Goal: Task Accomplishment & Management: Manage account settings

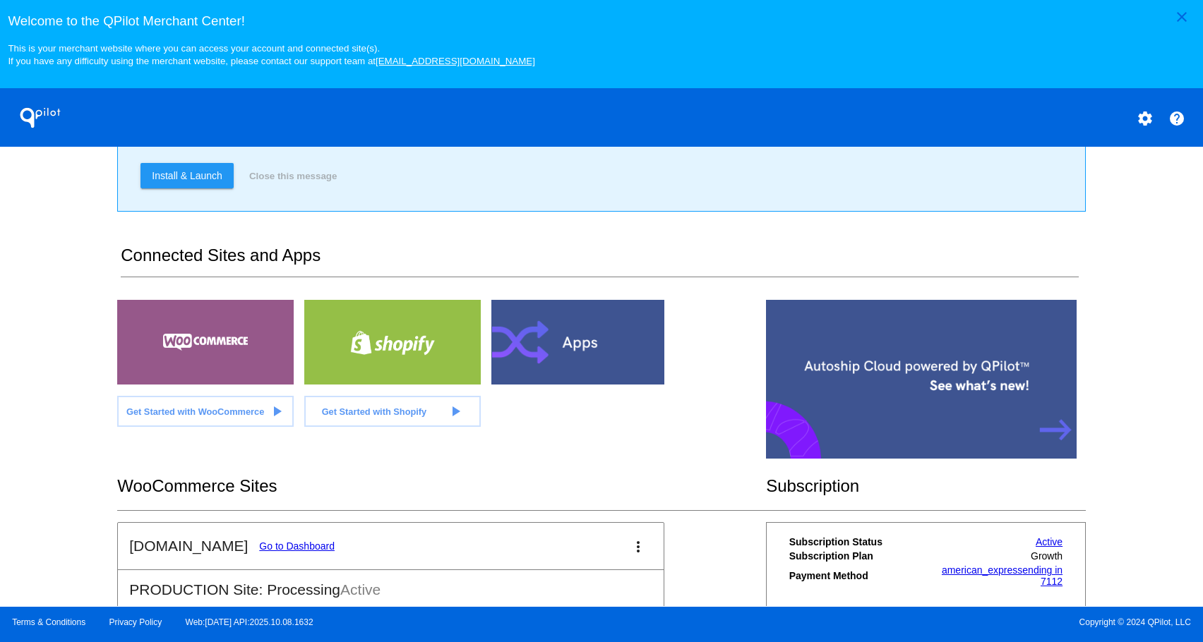
scroll to position [301, 0]
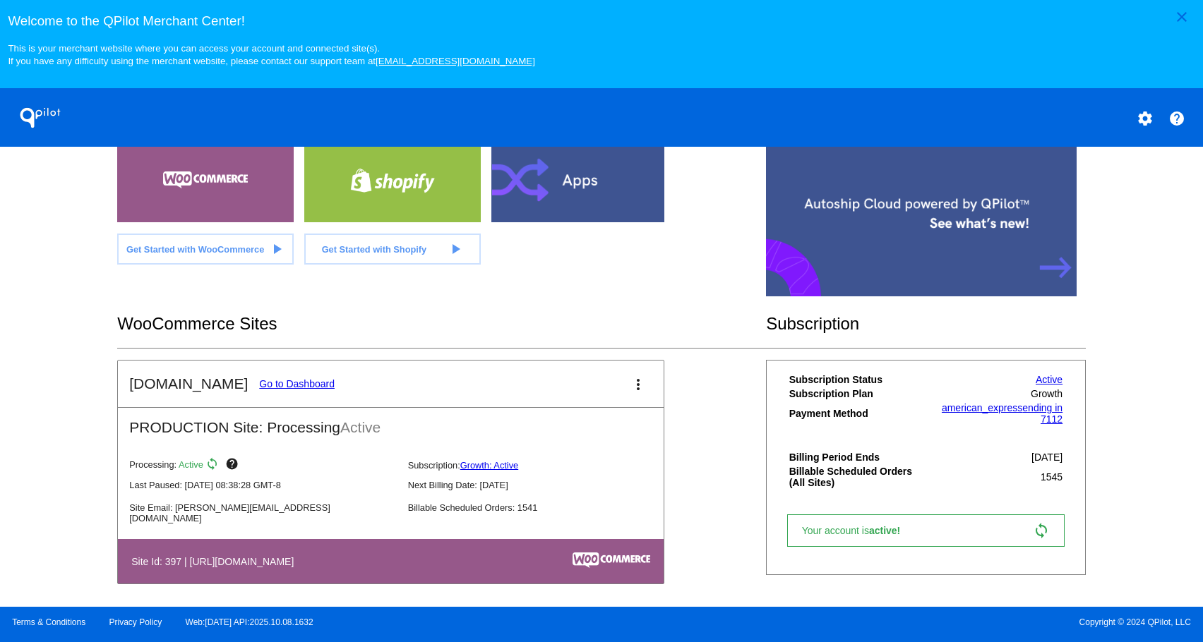
click at [262, 390] on link "Go to Dashboard" at bounding box center [297, 383] width 76 height 11
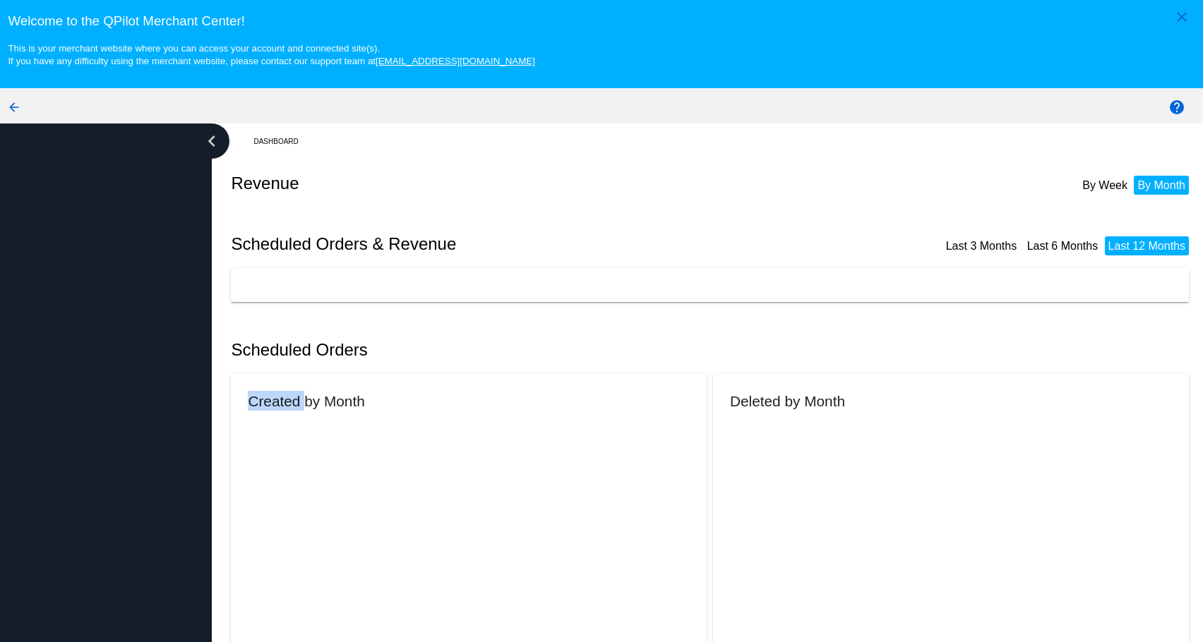
click at [262, 390] on mat-card "Created by Month" at bounding box center [469, 556] width 476 height 364
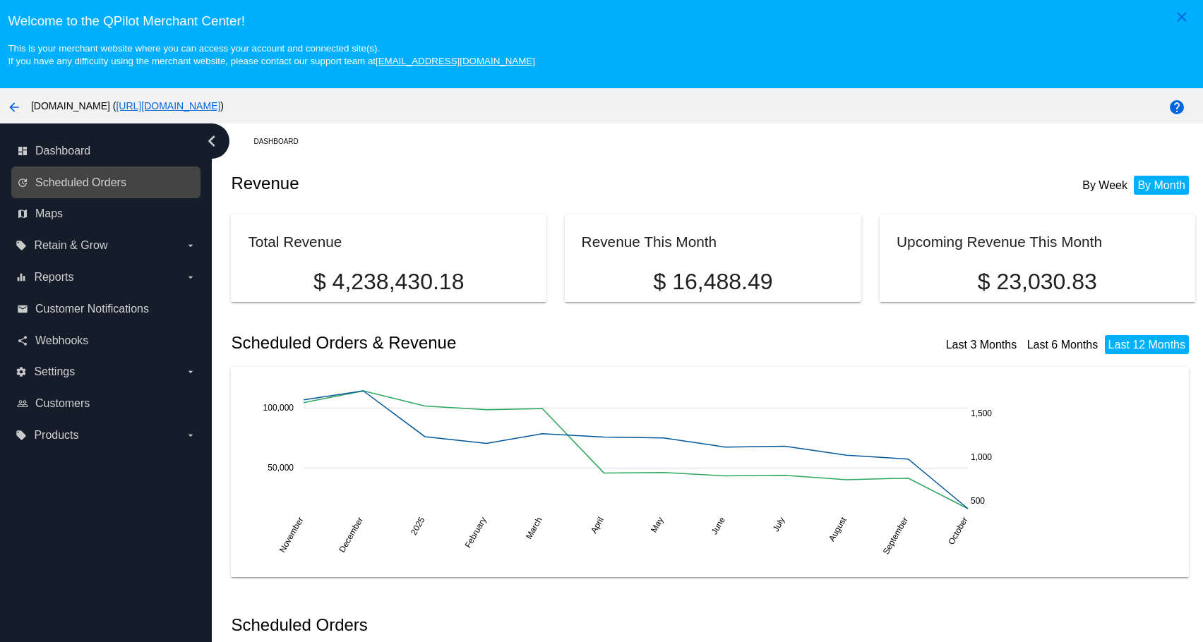
click at [107, 196] on div "update Scheduled Orders" at bounding box center [105, 183] width 189 height 32
click at [107, 194] on link "update Scheduled Orders" at bounding box center [106, 183] width 179 height 23
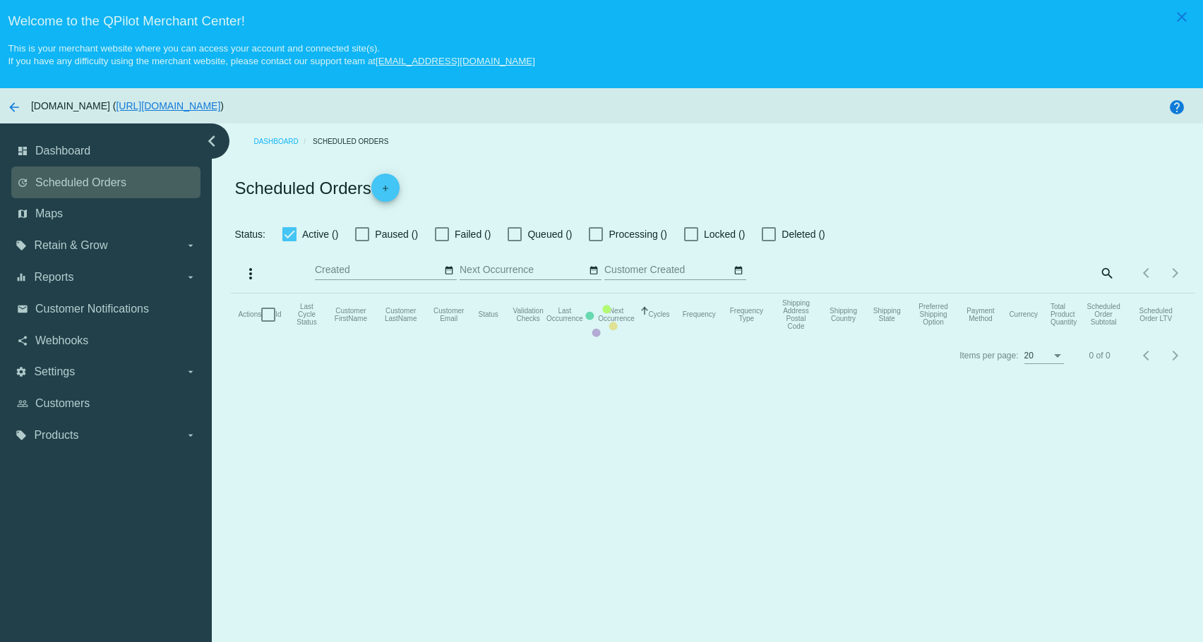
checkbox input "true"
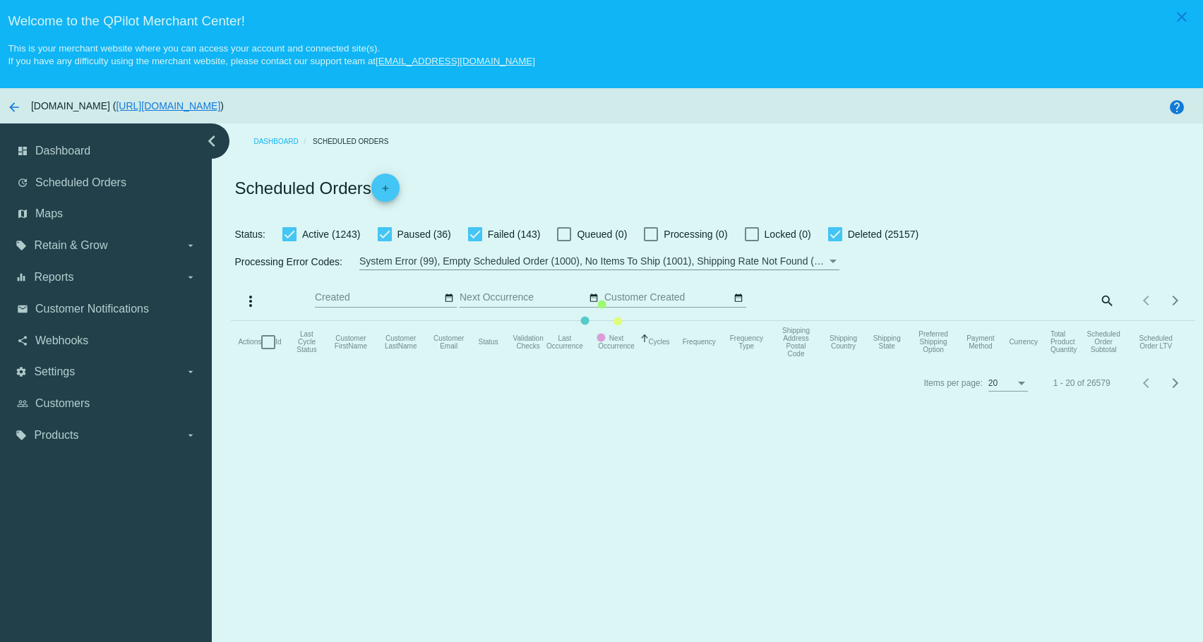
click at [1098, 321] on mat-table "Actions Id Last Cycle Status Customer FirstName Customer LastName Customer Emai…" at bounding box center [712, 342] width 963 height 42
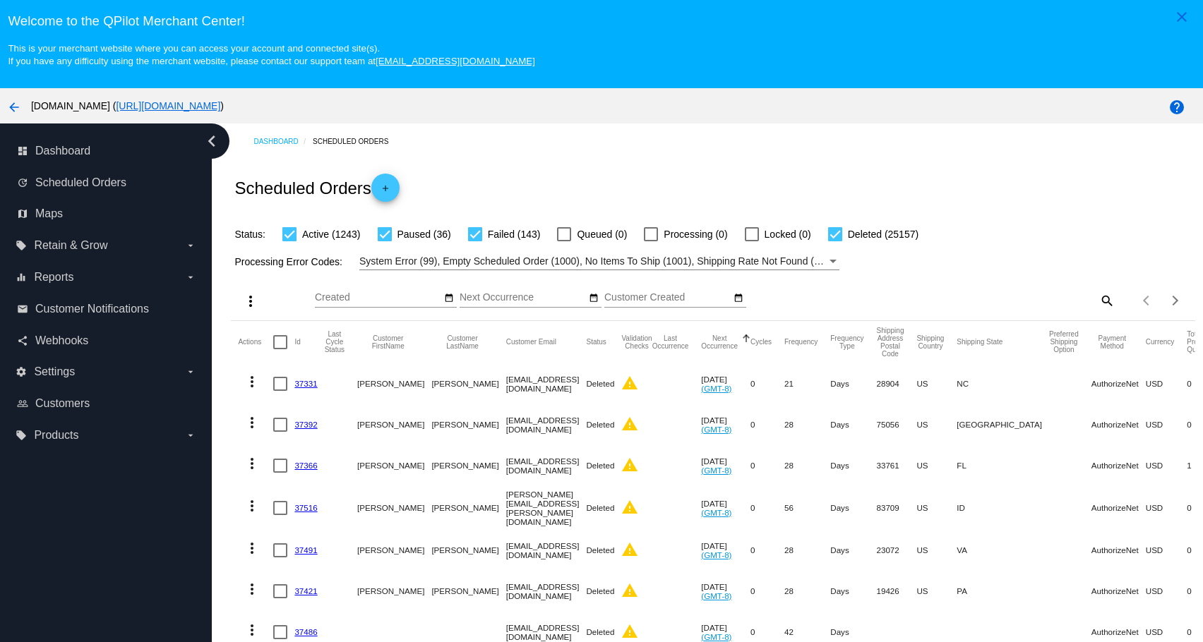
click at [1115, 300] on div "Items per page: 20 1 - 20 of 26579" at bounding box center [1155, 301] width 80 height 40
click at [1098, 301] on mat-icon "search" at bounding box center [1106, 300] width 17 height 22
click at [968, 303] on input "Search" at bounding box center [995, 297] width 240 height 11
paste input "renae_estes@hotmail.com"
type input "renae_estes@hotmail.com"
